Goal: Task Accomplishment & Management: Use online tool/utility

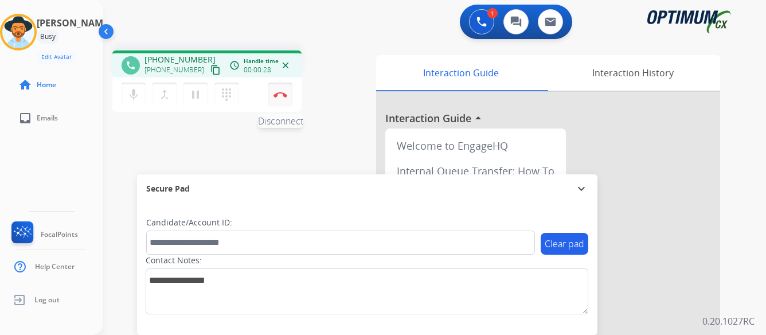
click at [279, 93] on img at bounding box center [281, 95] width 14 height 6
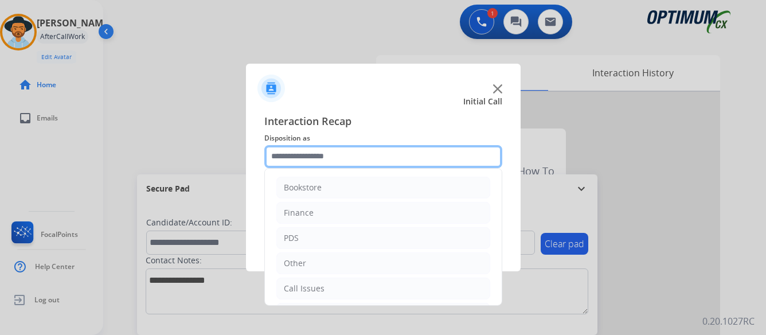
click at [412, 149] on input "text" at bounding box center [383, 156] width 238 height 23
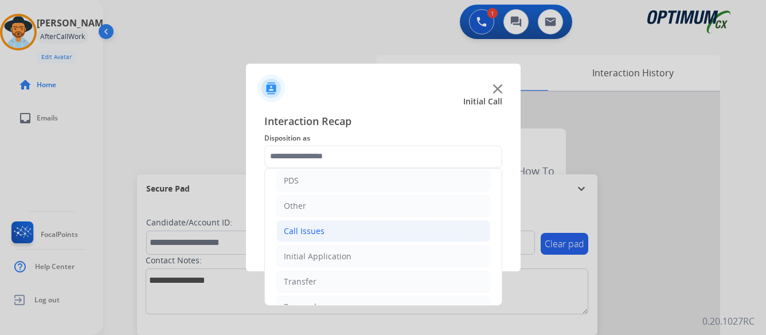
click at [315, 230] on div "Call Issues" at bounding box center [304, 230] width 41 height 11
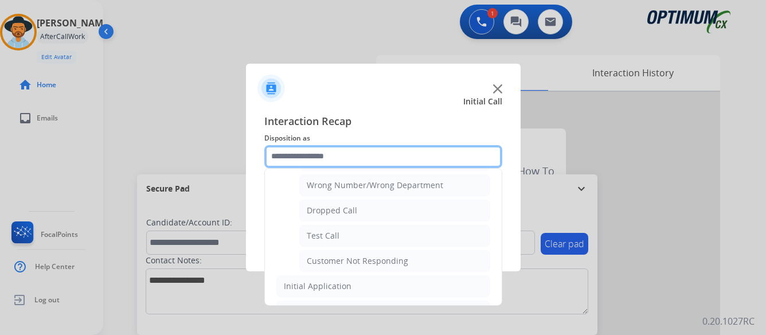
scroll to position [172, 0]
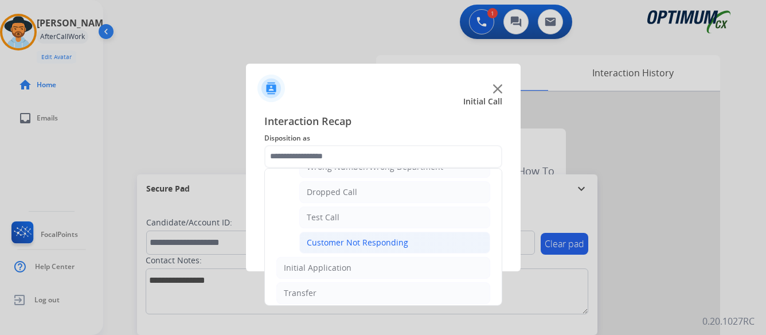
click at [377, 241] on div "Customer Not Responding" at bounding box center [358, 242] width 102 height 11
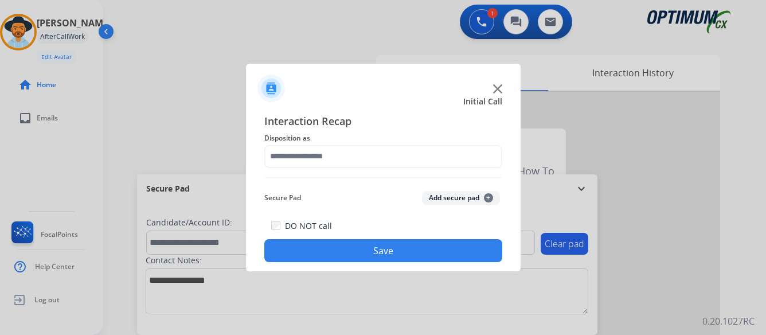
type input "**********"
click at [398, 247] on button "Save" at bounding box center [383, 250] width 238 height 23
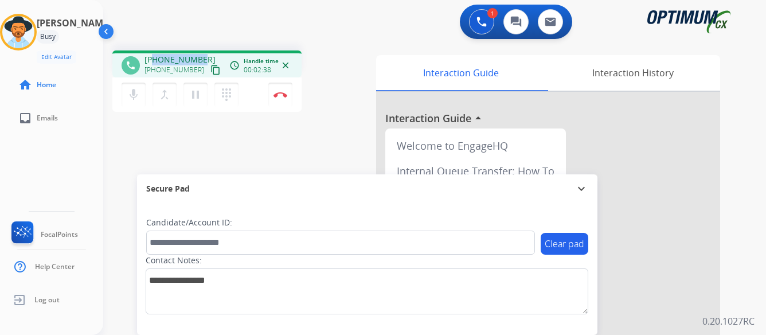
drag, startPoint x: 153, startPoint y: 58, endPoint x: 203, endPoint y: 50, distance: 51.2
click at [203, 50] on div "phone +15714719825 +15714719825 content_copy access_time Call metrics Queue 00:…" at bounding box center [420, 280] width 635 height 478
copy span "5714719825"
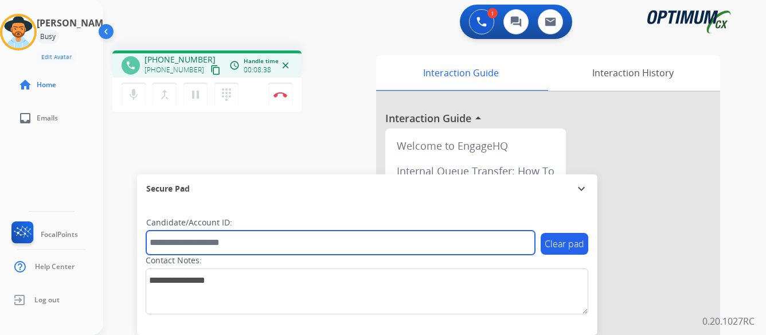
paste input "*******"
type input "*******"
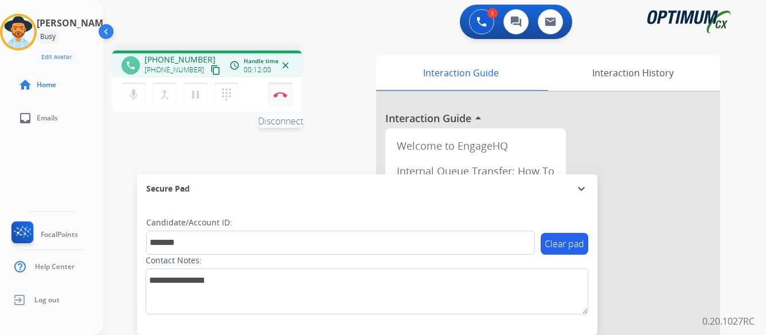
click at [280, 92] on img at bounding box center [281, 95] width 14 height 6
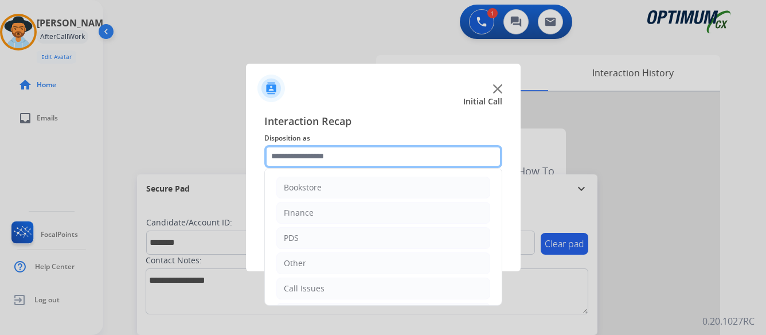
click at [395, 155] on input "text" at bounding box center [383, 156] width 238 height 23
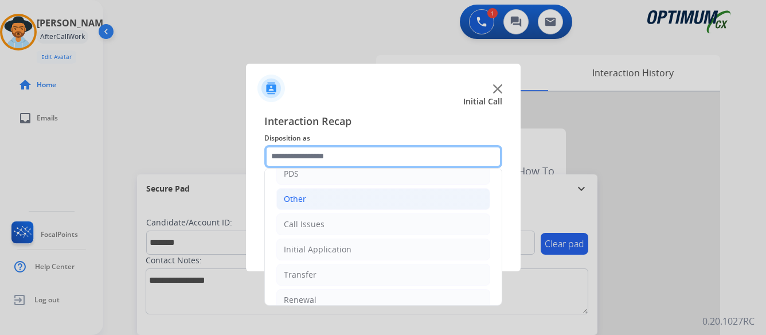
scroll to position [78, 0]
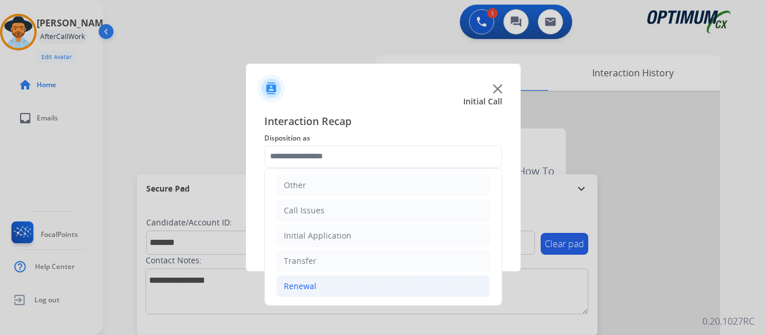
click at [299, 287] on div "Renewal" at bounding box center [300, 285] width 33 height 11
click at [299, 284] on div "Renewal" at bounding box center [300, 285] width 33 height 11
click at [288, 286] on div "Renewal" at bounding box center [300, 285] width 33 height 11
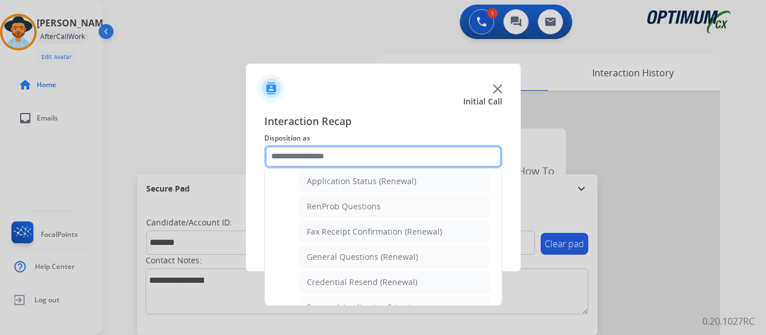
scroll to position [250, 0]
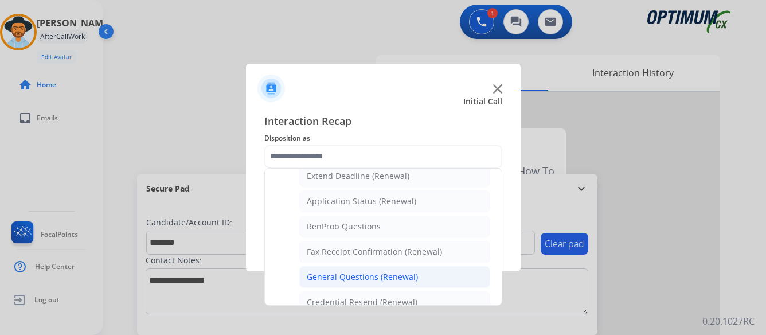
click at [376, 274] on div "General Questions (Renewal)" at bounding box center [362, 276] width 111 height 11
type input "**********"
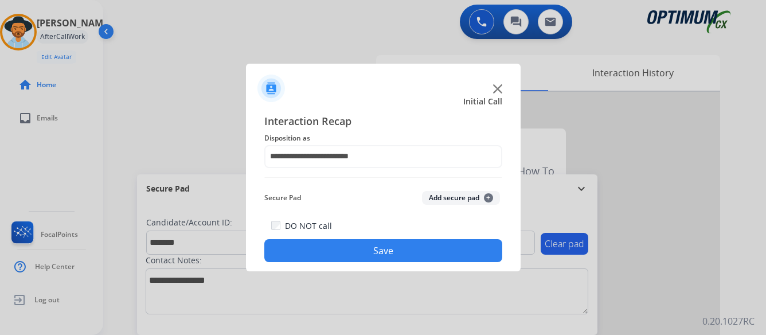
click at [387, 249] on button "Save" at bounding box center [383, 250] width 238 height 23
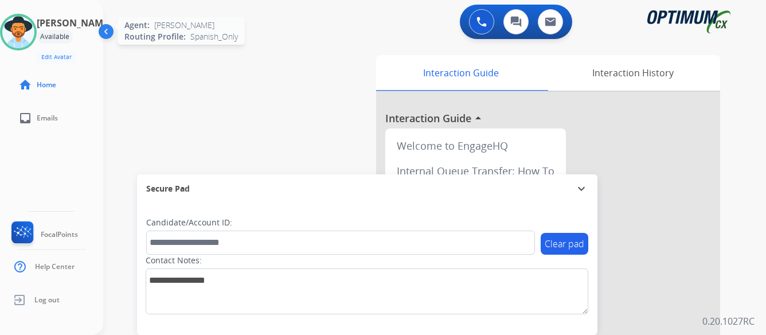
click at [29, 30] on img at bounding box center [18, 32] width 32 height 32
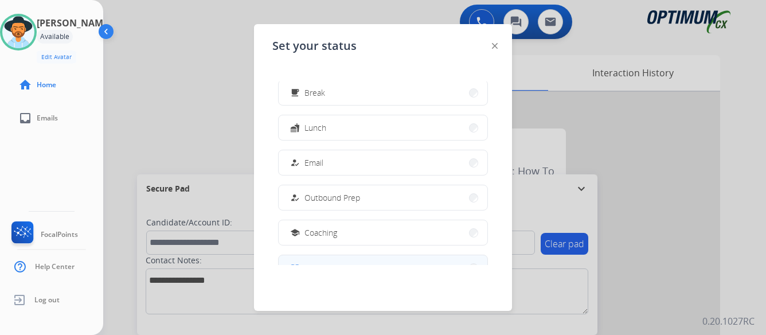
scroll to position [286, 0]
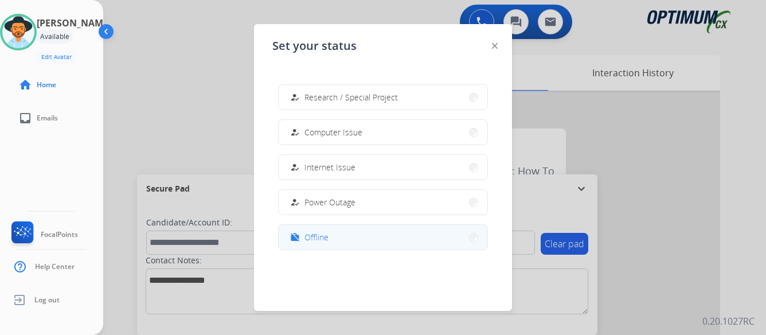
click at [337, 235] on button "work_off Offline" at bounding box center [383, 237] width 209 height 25
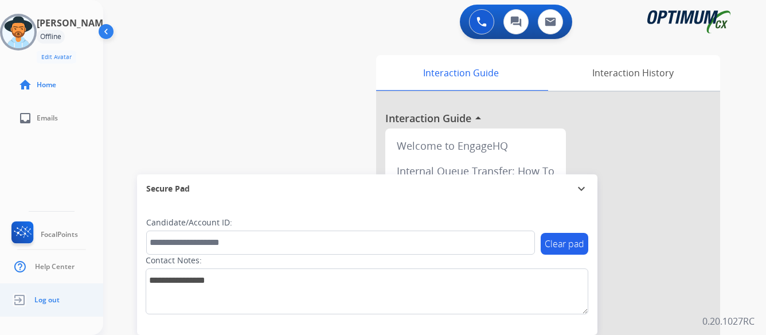
click at [41, 298] on span "Log out" at bounding box center [46, 299] width 25 height 9
